Goal: Transaction & Acquisition: Download file/media

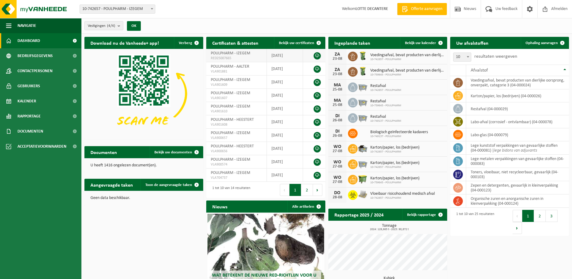
click at [255, 53] on td "POULPHARM - IZEGEM RED25007665" at bounding box center [236, 55] width 61 height 13
click at [245, 54] on span "POULPHARM - IZEGEM" at bounding box center [231, 53] width 40 height 5
click at [317, 55] on link at bounding box center [317, 55] width 7 height 7
click at [377, 24] on div "Vestigingen (4/4) Alles selecteren Alles deselecteren Actieve selecteren POULPH…" at bounding box center [326, 26] width 491 height 16
click at [317, 80] on link at bounding box center [317, 82] width 7 height 7
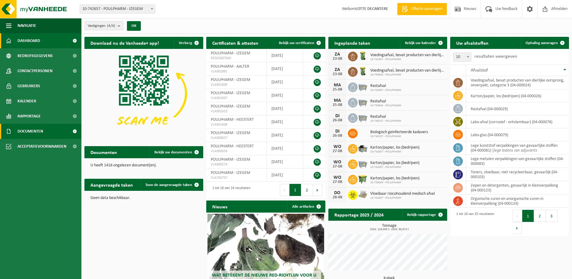
click at [55, 132] on link "Documenten" at bounding box center [40, 131] width 81 height 15
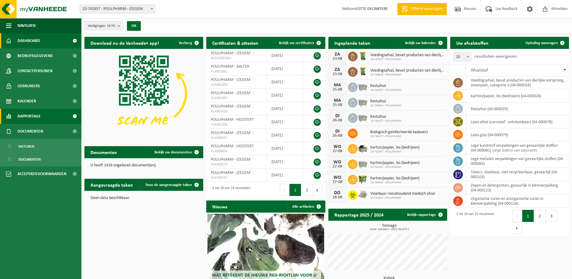
click at [56, 117] on link "Rapportage" at bounding box center [40, 116] width 81 height 15
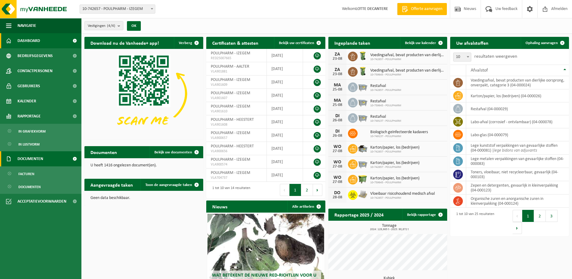
click at [49, 158] on link "Documenten" at bounding box center [40, 158] width 81 height 15
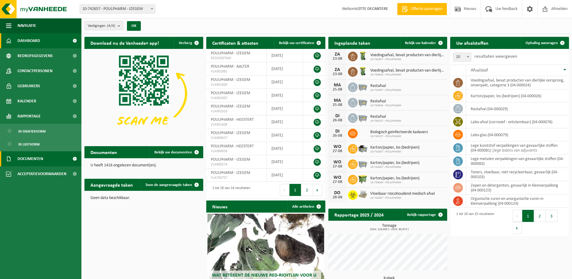
click at [49, 158] on link "Documenten" at bounding box center [40, 158] width 81 height 15
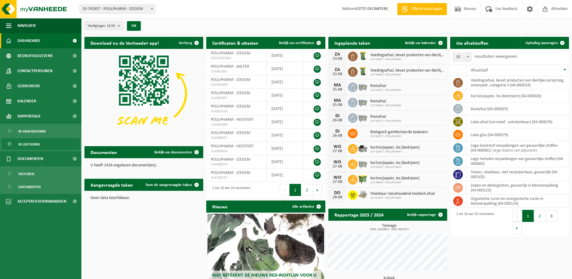
click at [50, 146] on link "In lijstvorm" at bounding box center [41, 143] width 78 height 11
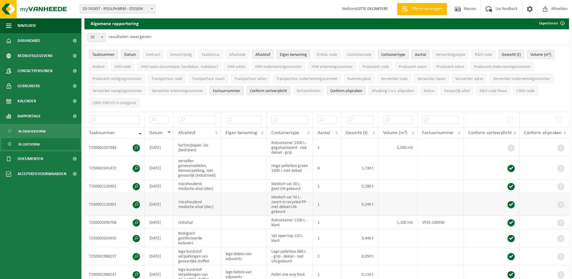
scroll to position [30, 0]
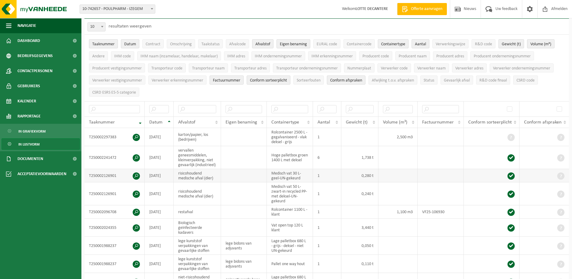
click at [137, 173] on span at bounding box center [136, 175] width 7 height 7
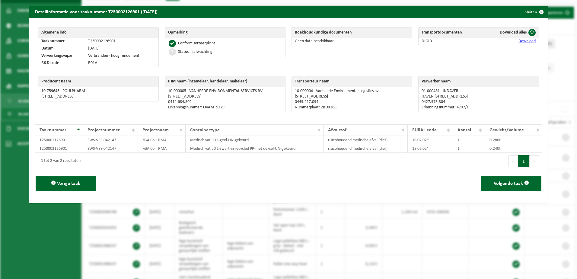
click at [526, 41] on link "Download" at bounding box center [526, 41] width 17 height 5
click at [539, 13] on span "button" at bounding box center [541, 12] width 12 height 12
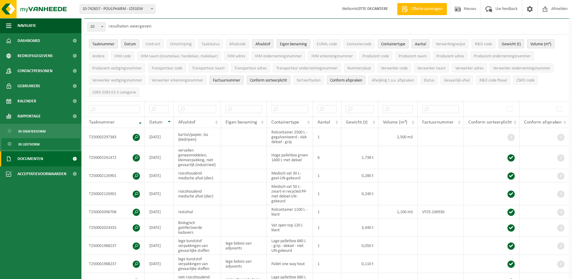
click at [46, 153] on link "Documenten" at bounding box center [40, 158] width 81 height 15
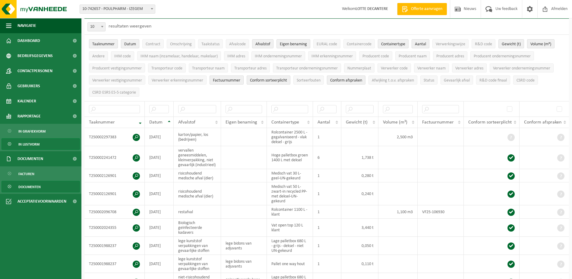
click at [33, 182] on span "Documenten" at bounding box center [29, 186] width 22 height 11
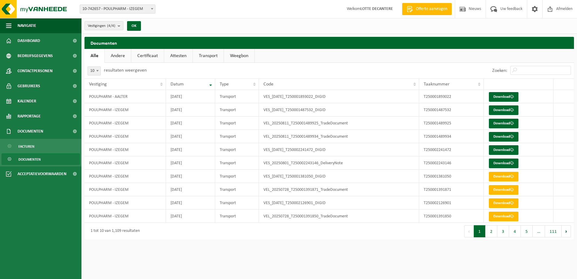
click at [158, 51] on link "Certificaat" at bounding box center [147, 56] width 33 height 14
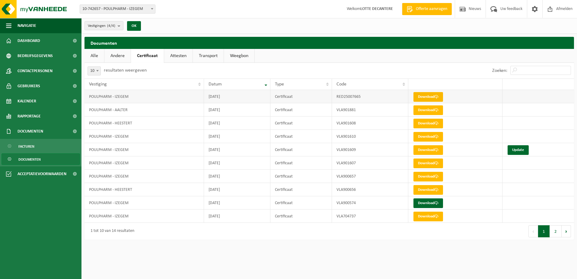
click at [423, 97] on link "Download" at bounding box center [428, 97] width 30 height 10
click at [126, 52] on link "Andere" at bounding box center [117, 56] width 26 height 14
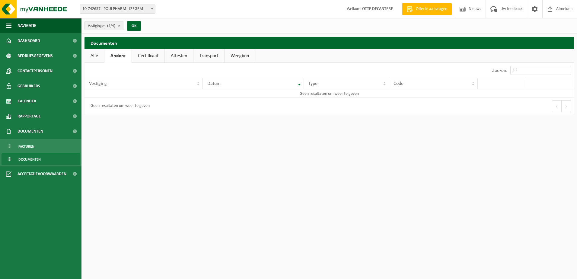
click at [96, 57] on link "Alle" at bounding box center [94, 56] width 20 height 14
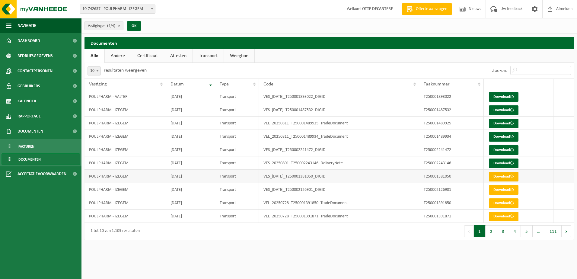
click at [502, 173] on link "Download" at bounding box center [504, 177] width 30 height 10
click at [488, 231] on button "2" at bounding box center [492, 231] width 12 height 12
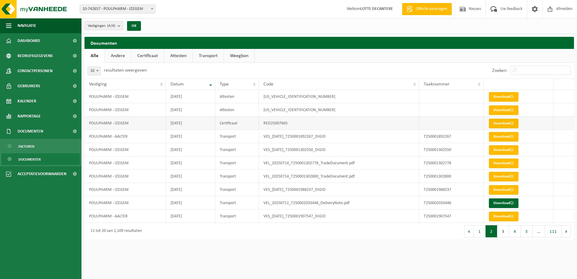
click at [503, 121] on link "Download" at bounding box center [504, 124] width 30 height 10
click at [503, 230] on button "3" at bounding box center [503, 231] width 12 height 12
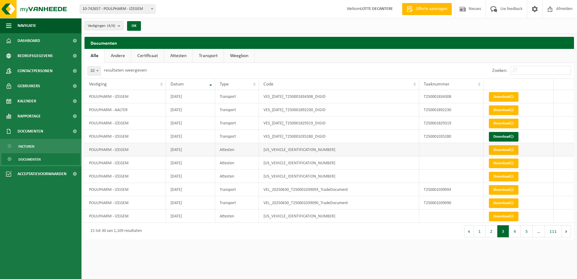
click at [498, 148] on link "Download" at bounding box center [504, 150] width 30 height 10
click at [496, 162] on link "Download" at bounding box center [504, 163] width 30 height 10
click at [497, 147] on link "Download" at bounding box center [504, 150] width 30 height 10
click at [496, 177] on link "Download" at bounding box center [504, 177] width 30 height 10
